Goal: Navigation & Orientation: Find specific page/section

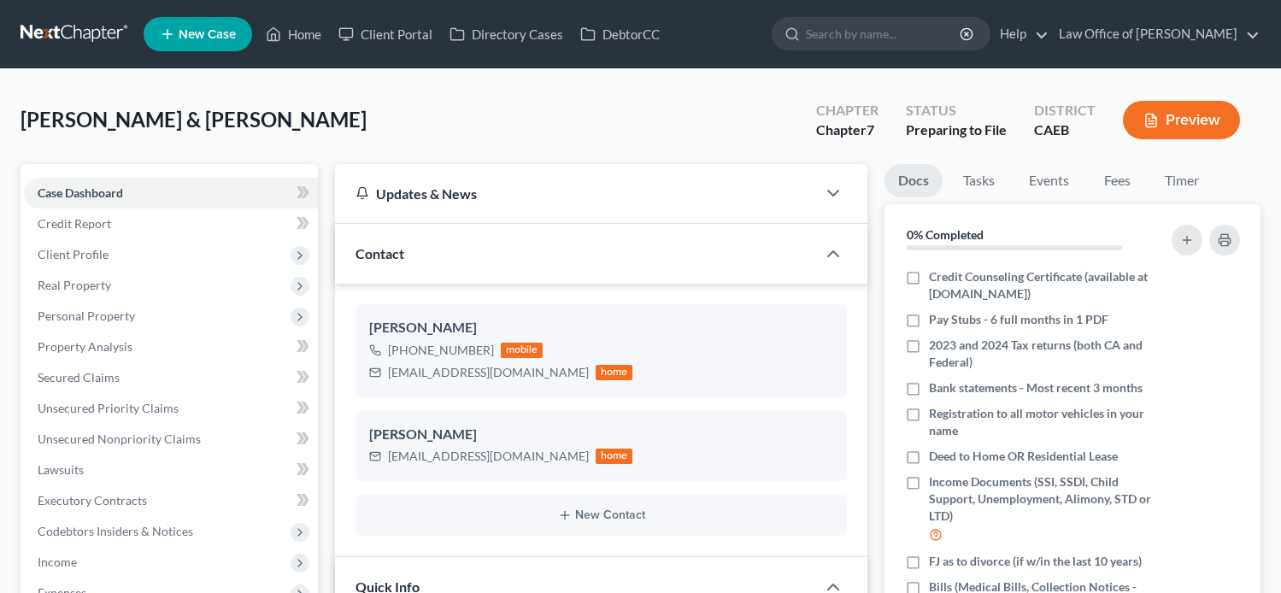
select select "17"
click at [294, 21] on link "Home" at bounding box center [293, 34] width 73 height 31
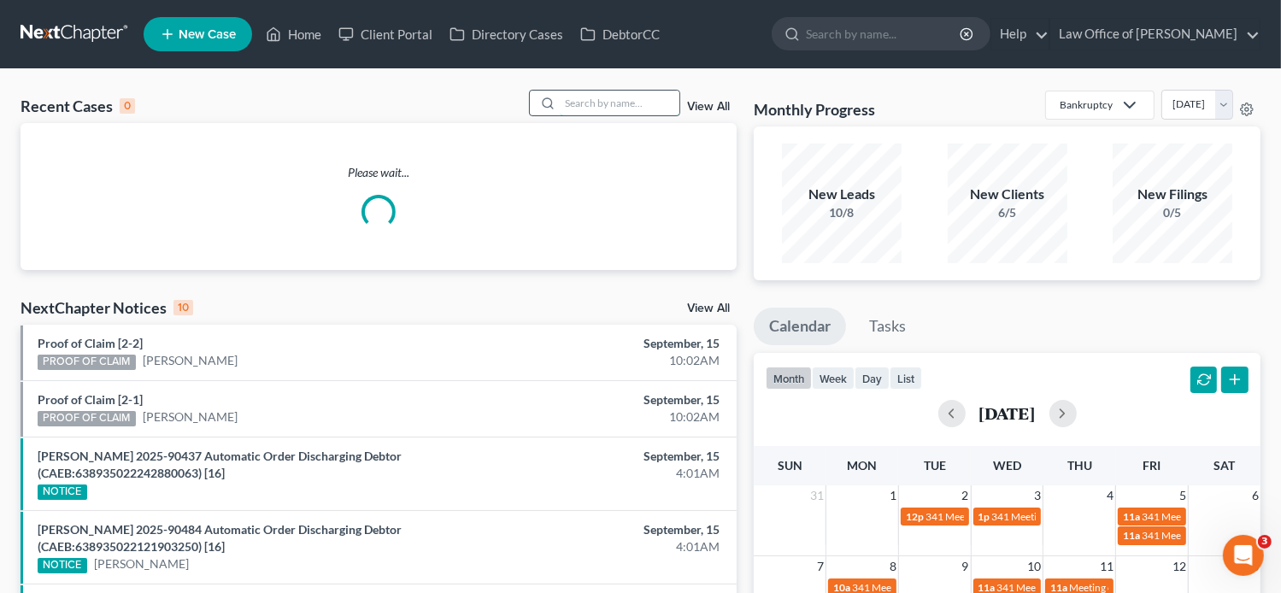
click at [634, 100] on input "search" at bounding box center [620, 103] width 120 height 25
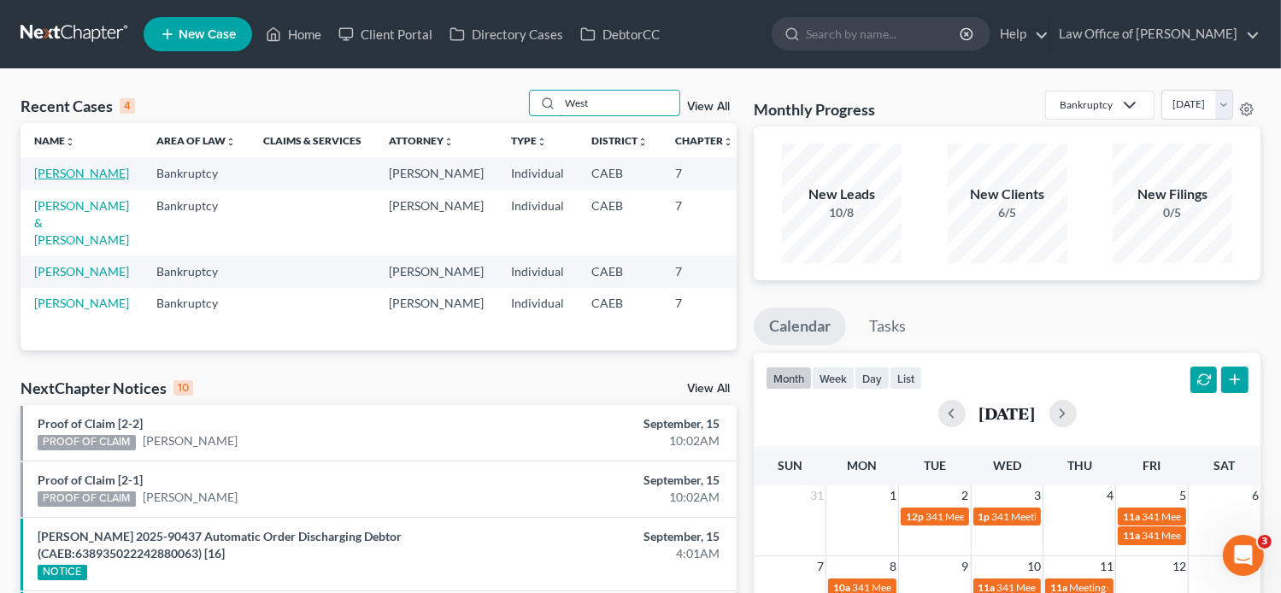
type input "West"
click at [44, 180] on link "[PERSON_NAME]" at bounding box center [81, 173] width 95 height 15
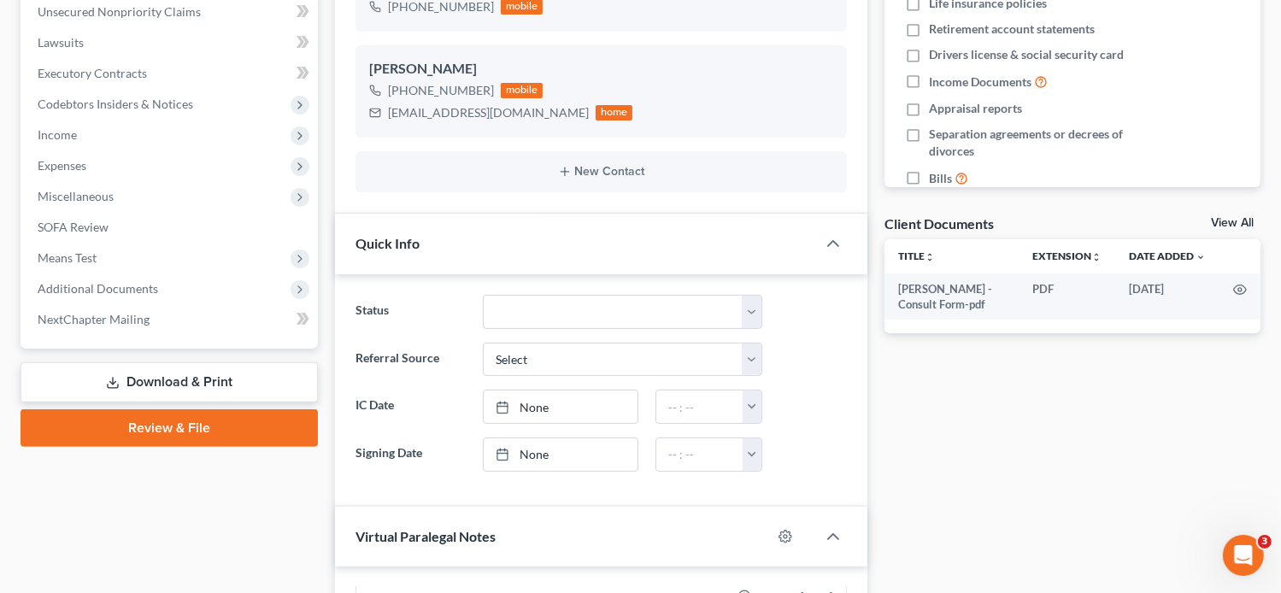
scroll to position [438, 0]
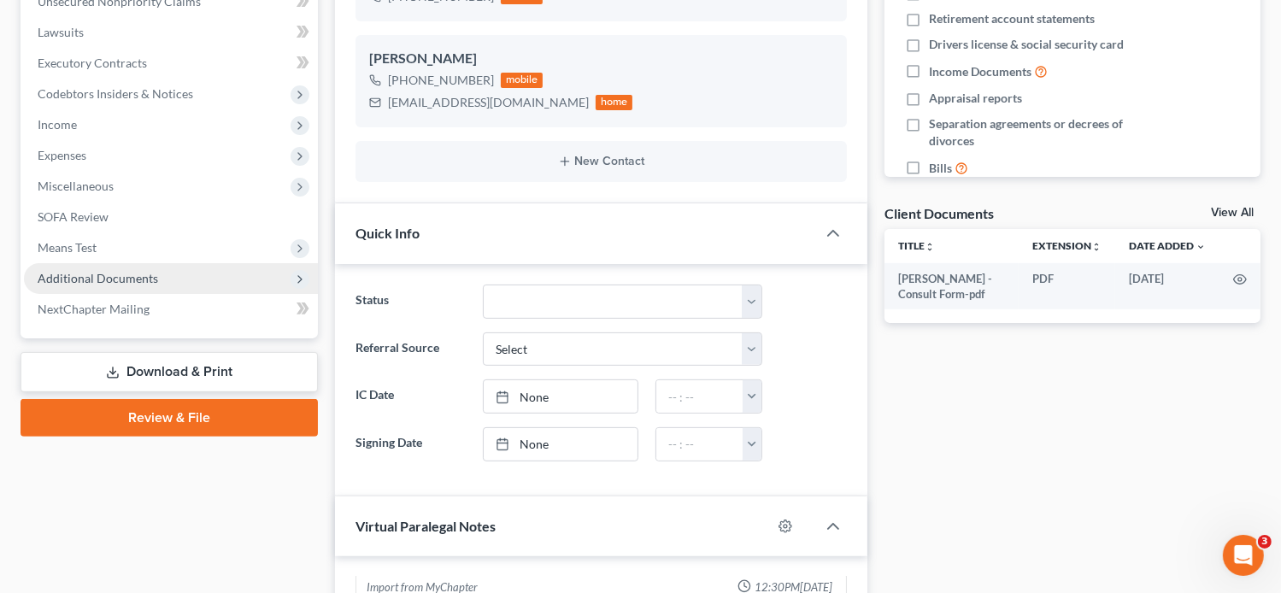
click at [125, 283] on span "Additional Documents" at bounding box center [98, 278] width 121 height 15
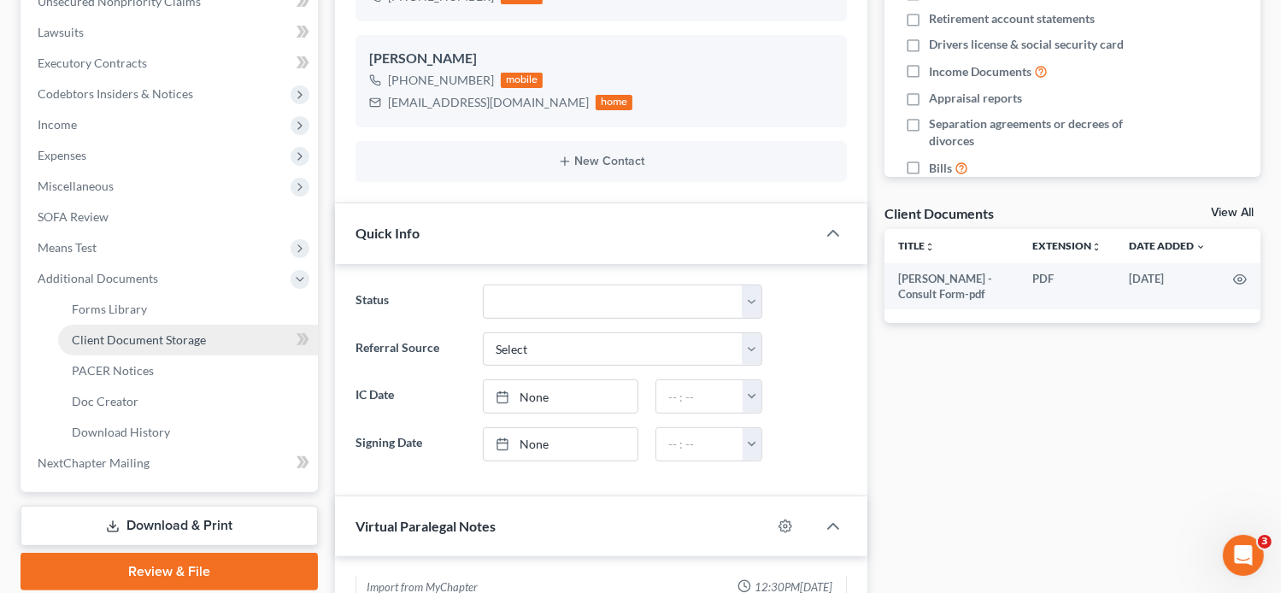
click at [143, 345] on span "Client Document Storage" at bounding box center [139, 340] width 134 height 15
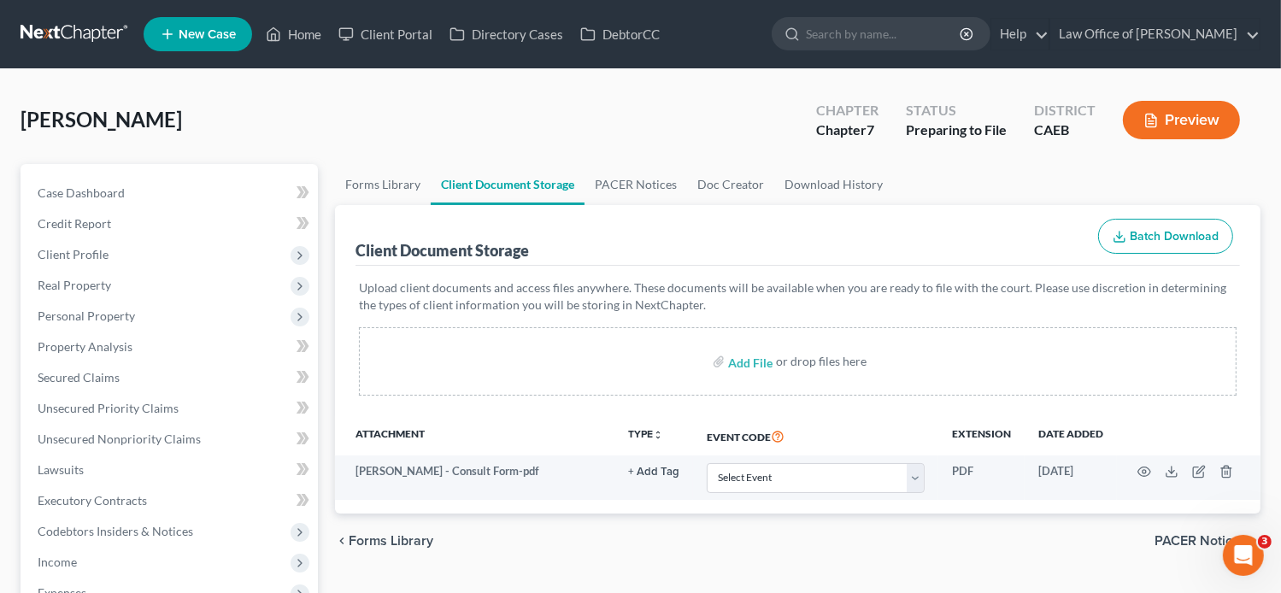
click at [303, 64] on nav "Home New Case Client Portal Directory Cases DebtorCC Law Office of [PERSON_NAME…" at bounding box center [640, 34] width 1281 height 68
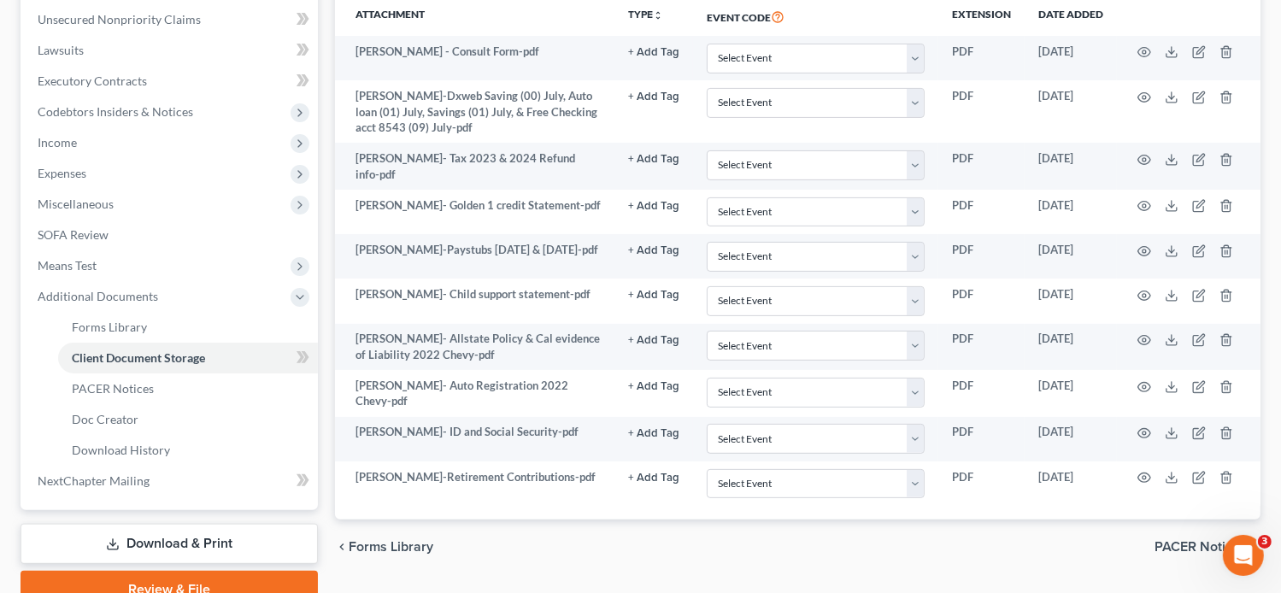
scroll to position [418, 0]
click at [923, 559] on div "chevron_left Forms Library PACER Notices chevron_right" at bounding box center [798, 548] width 926 height 55
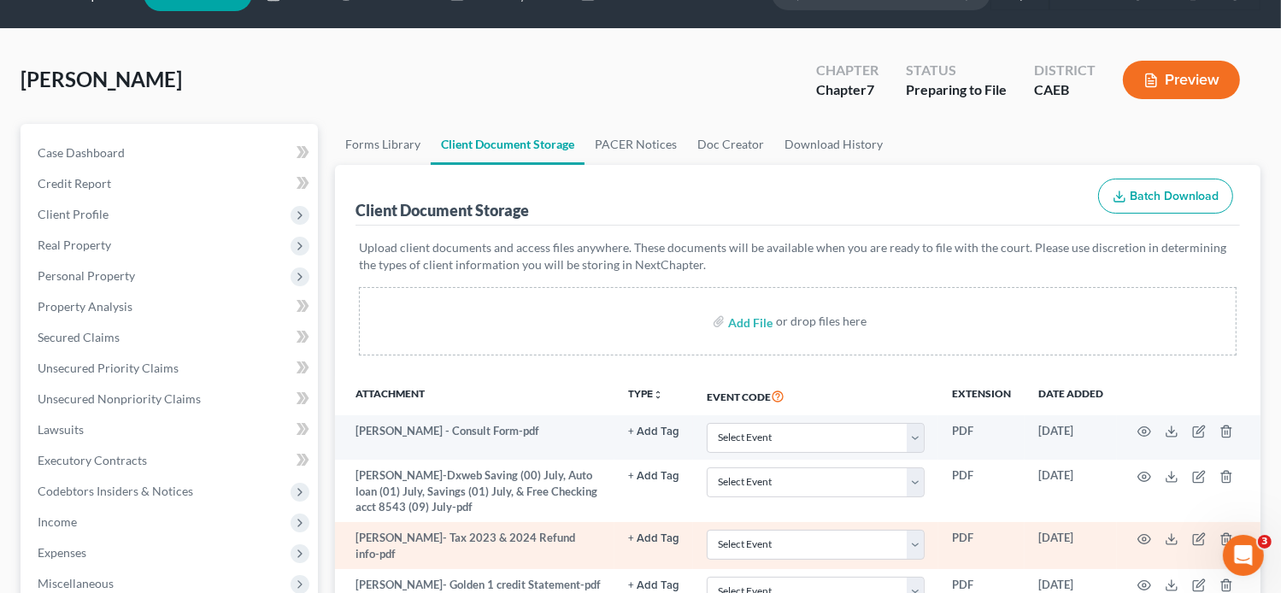
scroll to position [0, 0]
